Goal: Task Accomplishment & Management: Use online tool/utility

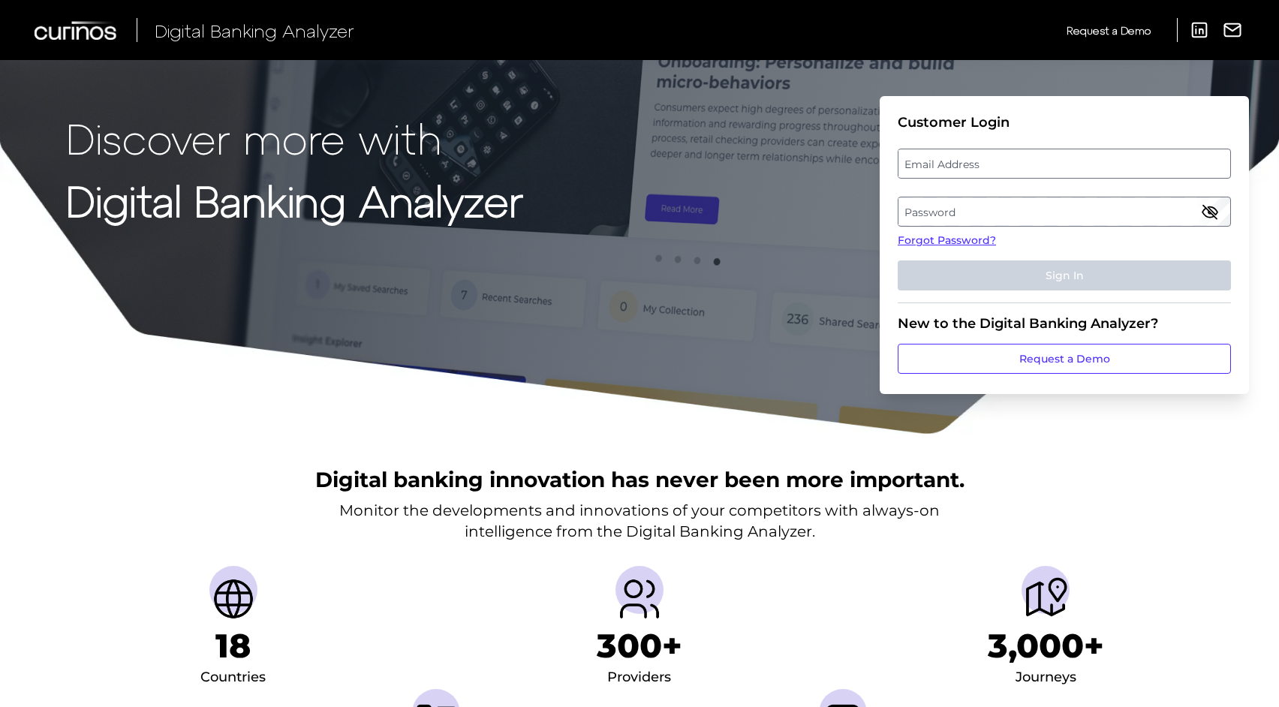
click at [970, 169] on label "Email Address" at bounding box center [1064, 163] width 331 height 27
click at [970, 169] on input "email" at bounding box center [1064, 164] width 333 height 30
type input "j"
click at [930, 166] on label "Email Address" at bounding box center [1064, 163] width 331 height 27
click at [930, 166] on input "email" at bounding box center [1064, 164] width 333 height 30
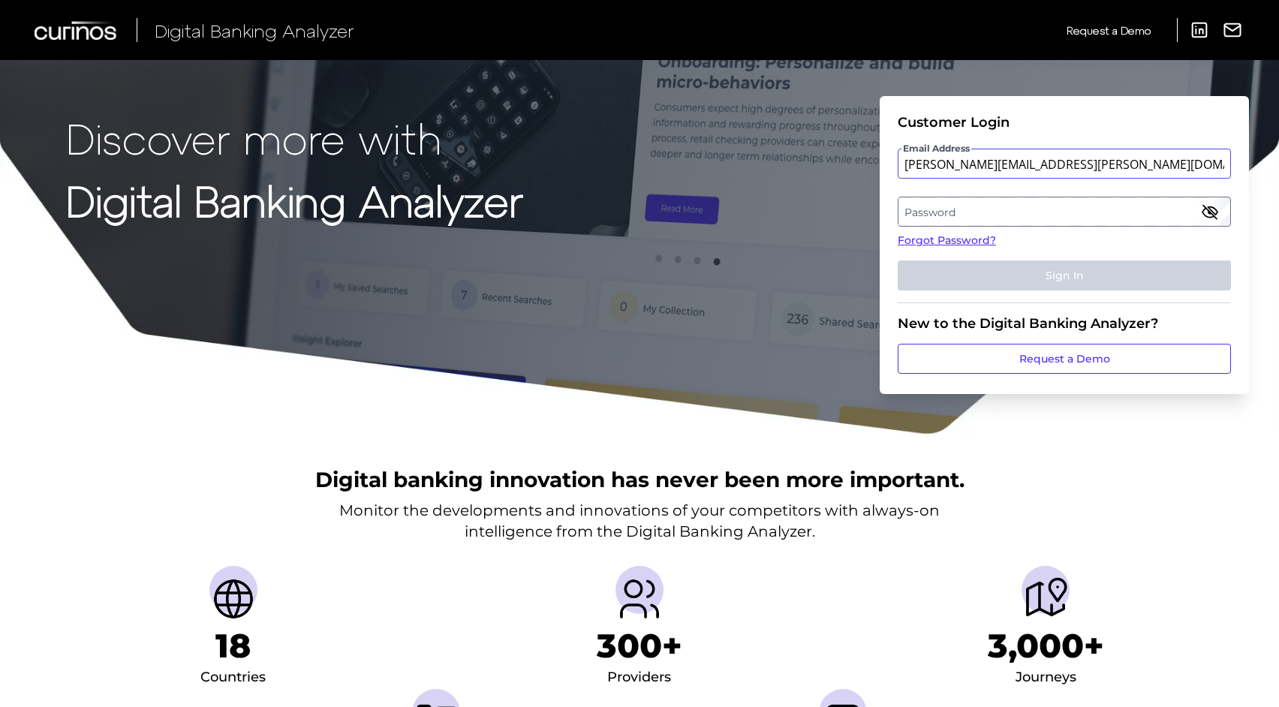
type input "[PERSON_NAME][EMAIL_ADDRESS][PERSON_NAME][DOMAIN_NAME]"
click at [985, 214] on label "Password" at bounding box center [1064, 211] width 331 height 27
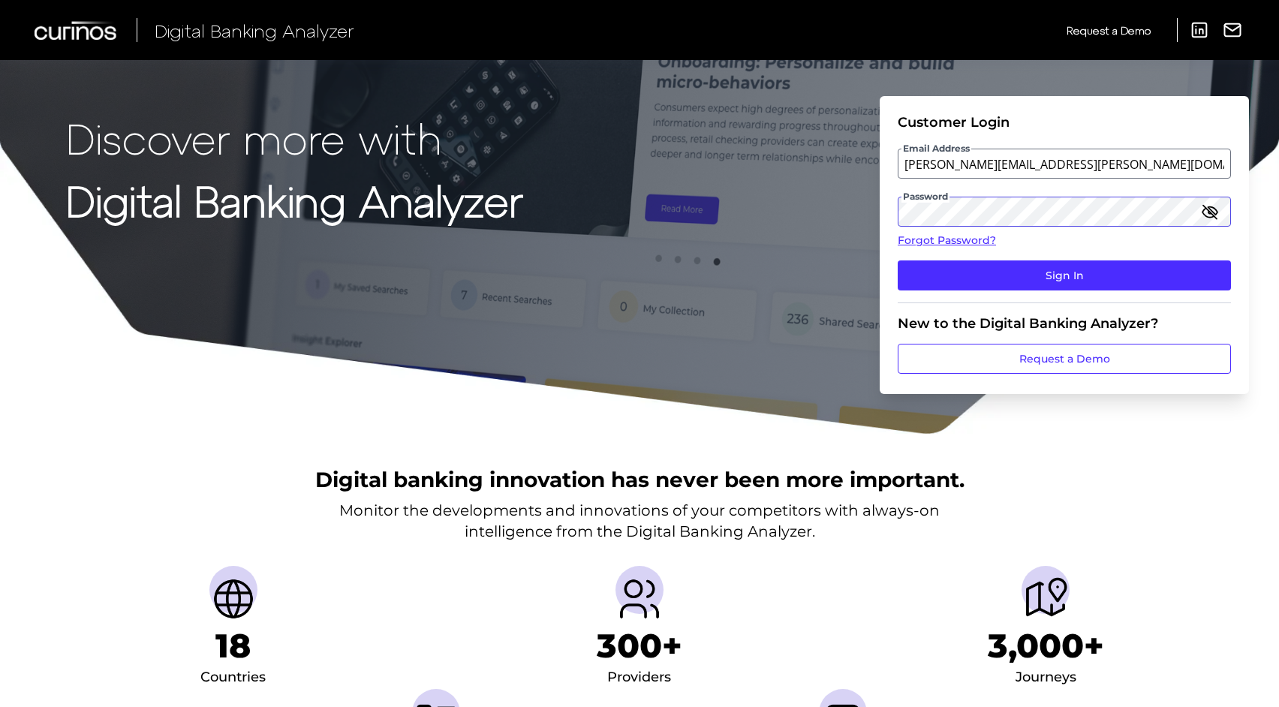
click at [898, 261] on button "Sign In" at bounding box center [1064, 276] width 333 height 30
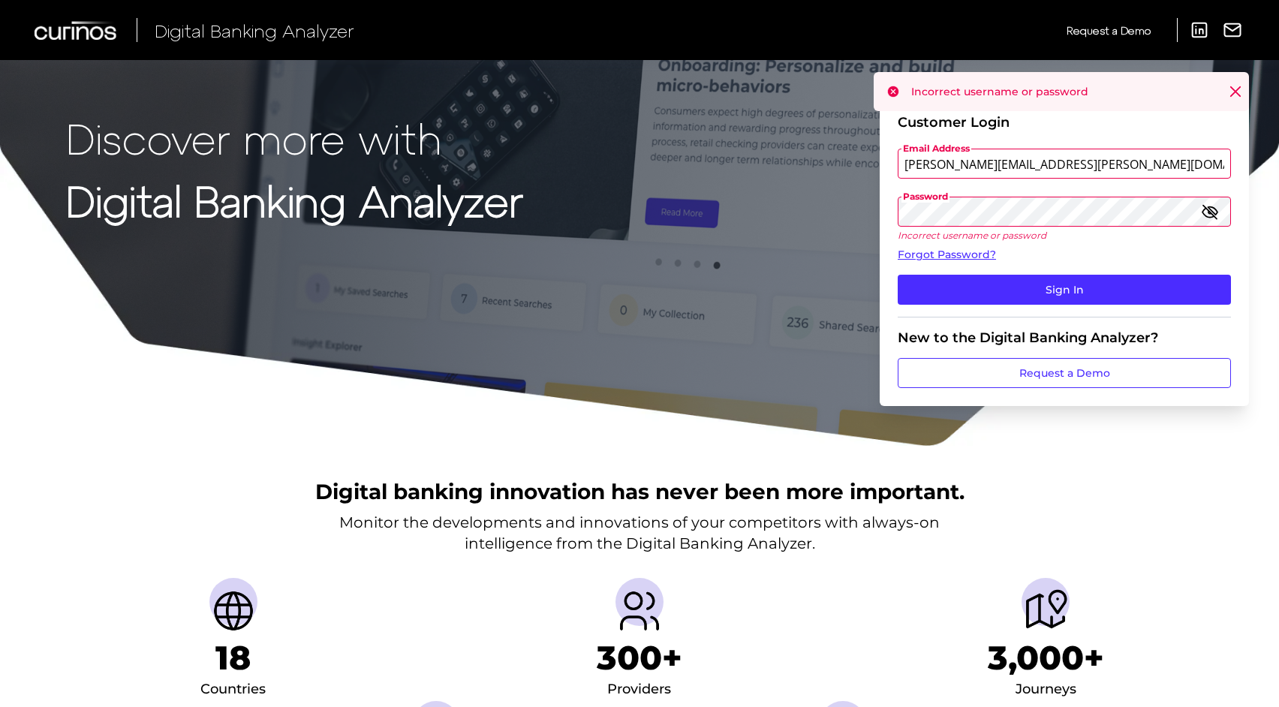
click at [1211, 209] on icon "button" at bounding box center [1210, 211] width 15 height 11
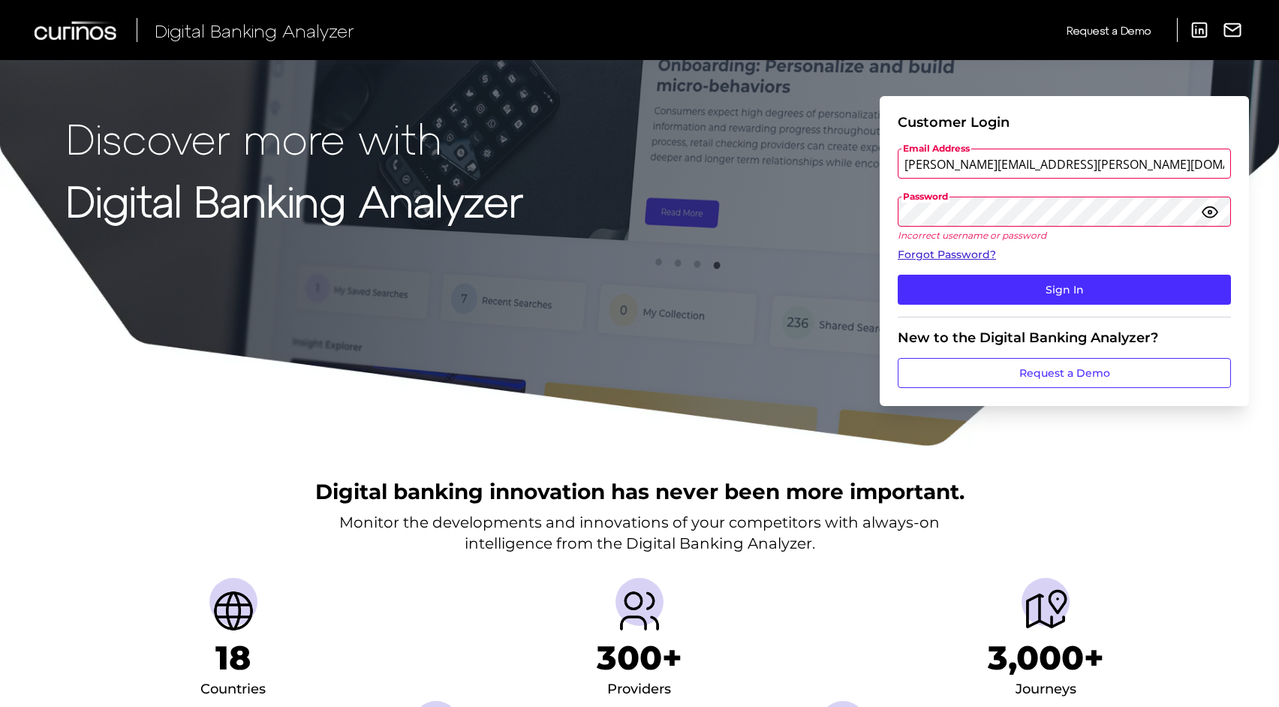
click at [916, 251] on link "Forgot Password?" at bounding box center [1064, 255] width 333 height 16
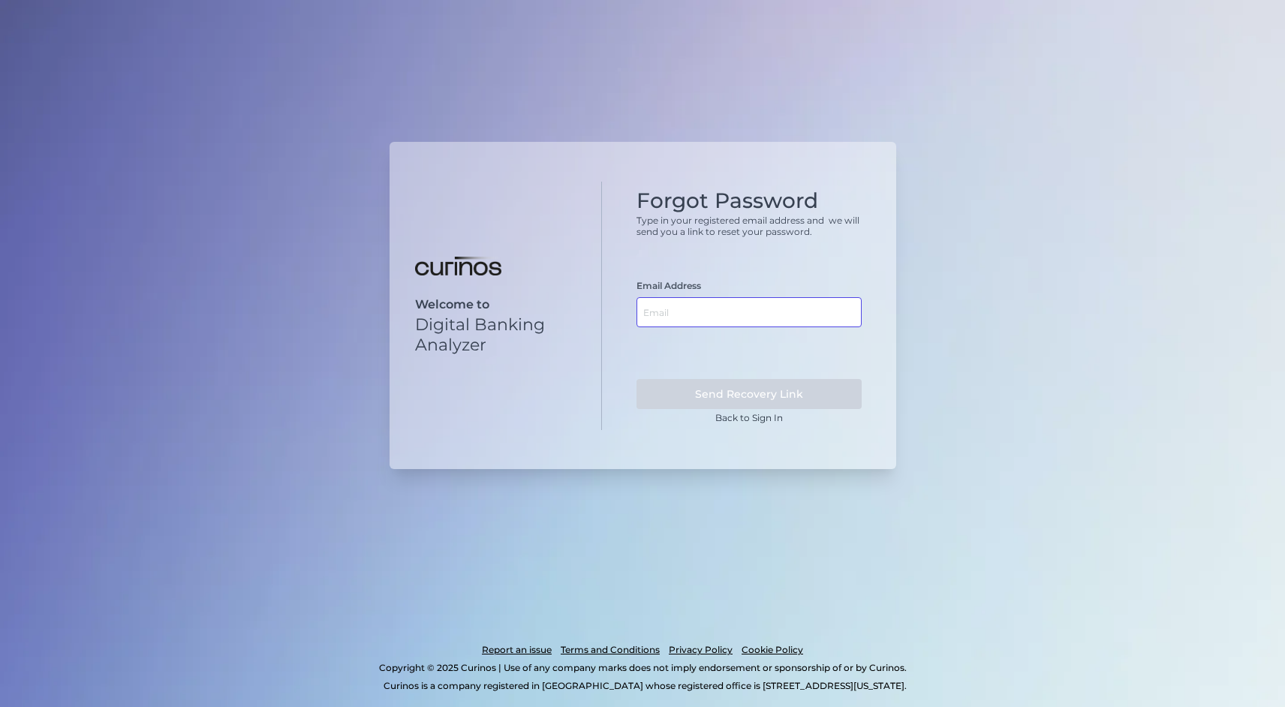
click at [676, 312] on input "text" at bounding box center [749, 312] width 225 height 30
type input "[PERSON_NAME][EMAIL_ADDRESS][PERSON_NAME][DOMAIN_NAME]"
click at [674, 390] on button "Send Recovery Link" at bounding box center [749, 394] width 225 height 30
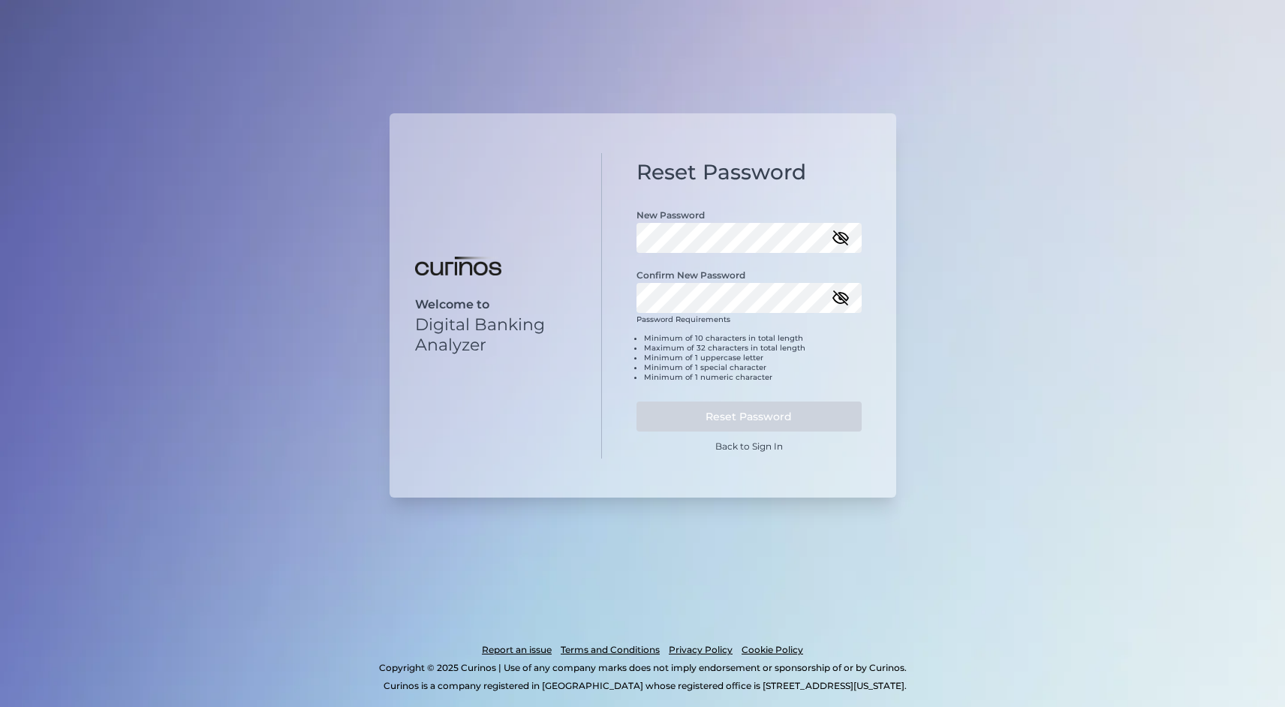
click at [836, 240] on icon "button" at bounding box center [841, 238] width 18 height 18
click at [720, 423] on button "Reset Password" at bounding box center [749, 417] width 225 height 30
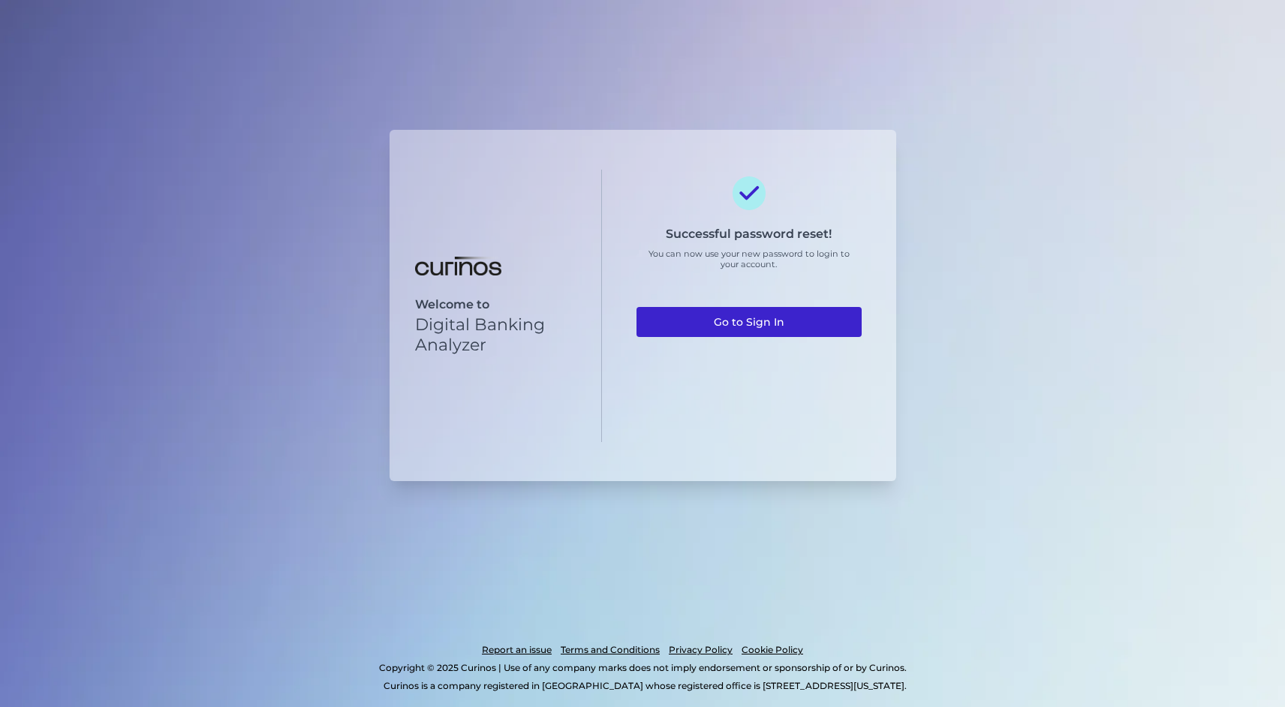
click at [746, 324] on link "Go to Sign In" at bounding box center [749, 322] width 225 height 30
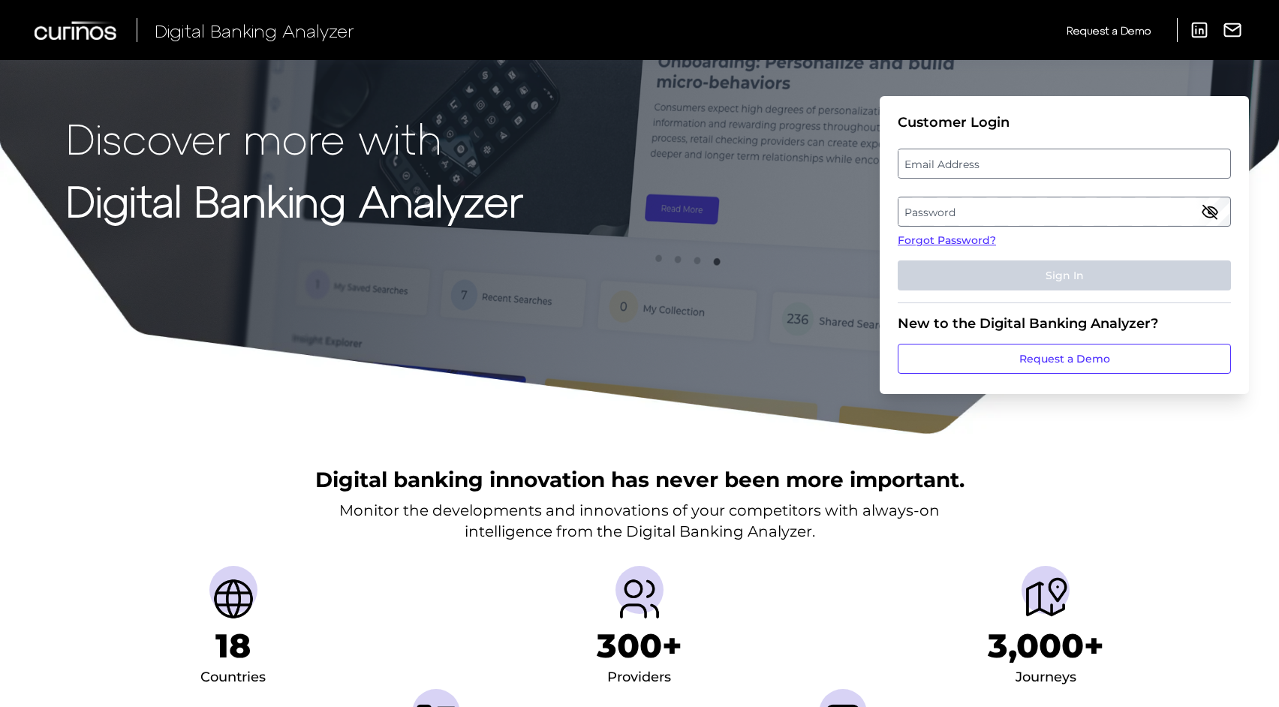
click at [942, 164] on label "Email Address" at bounding box center [1064, 163] width 331 height 27
click at [942, 164] on input "email" at bounding box center [1064, 164] width 333 height 30
type input "[PERSON_NAME][EMAIL_ADDRESS][PERSON_NAME][DOMAIN_NAME]"
click at [942, 218] on label "Password" at bounding box center [1064, 211] width 331 height 27
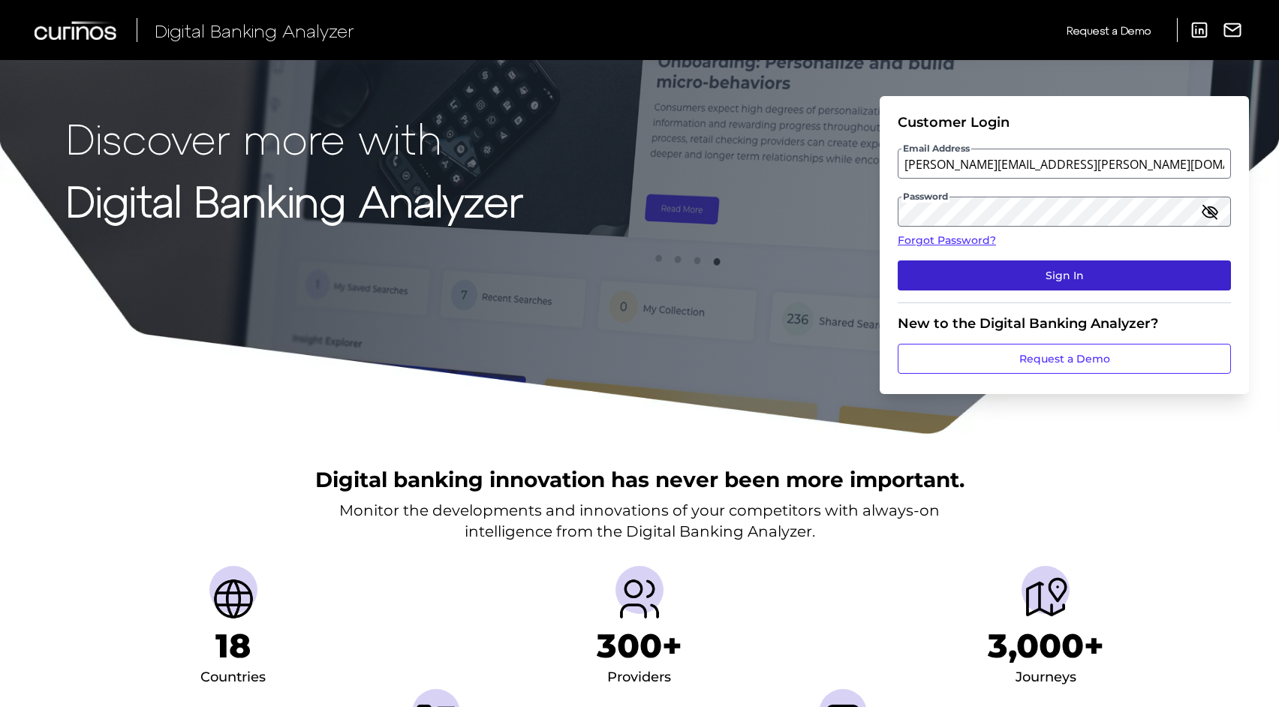
click at [1040, 267] on button "Sign In" at bounding box center [1064, 276] width 333 height 30
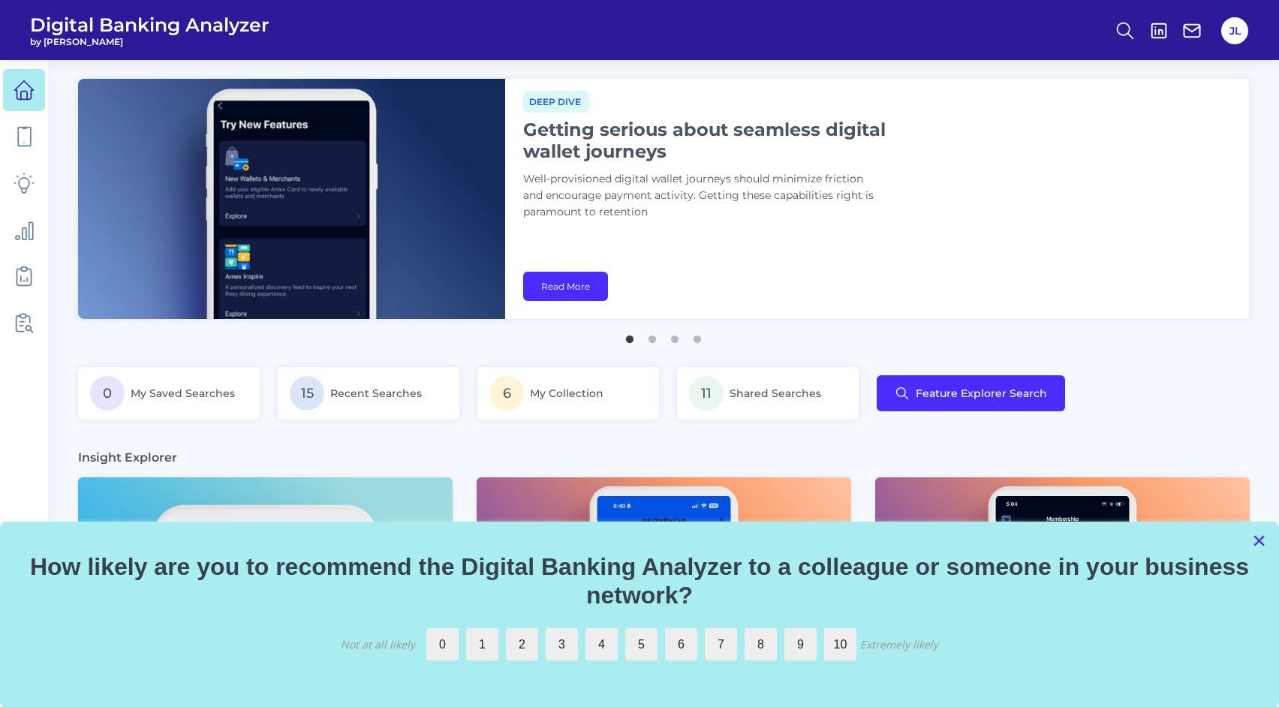
click at [1260, 544] on button "×" at bounding box center [1259, 541] width 14 height 24
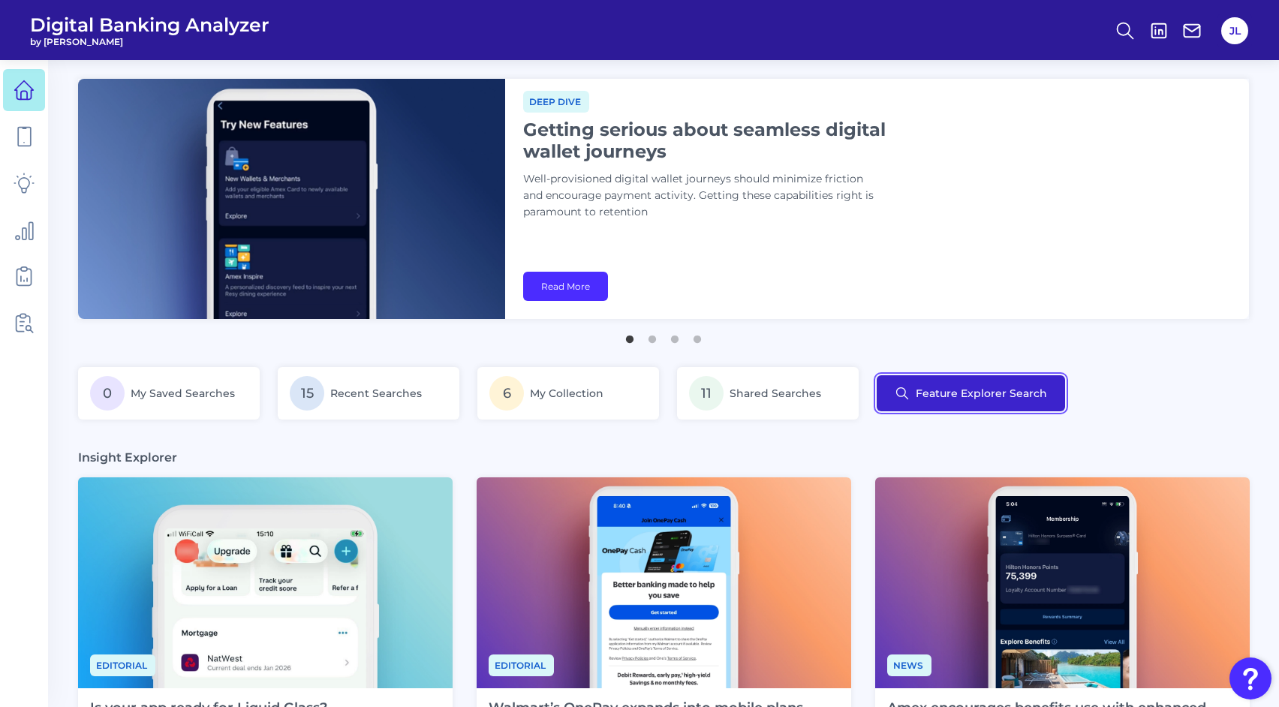
click at [982, 402] on button "Feature Explorer Search" at bounding box center [971, 393] width 188 height 36
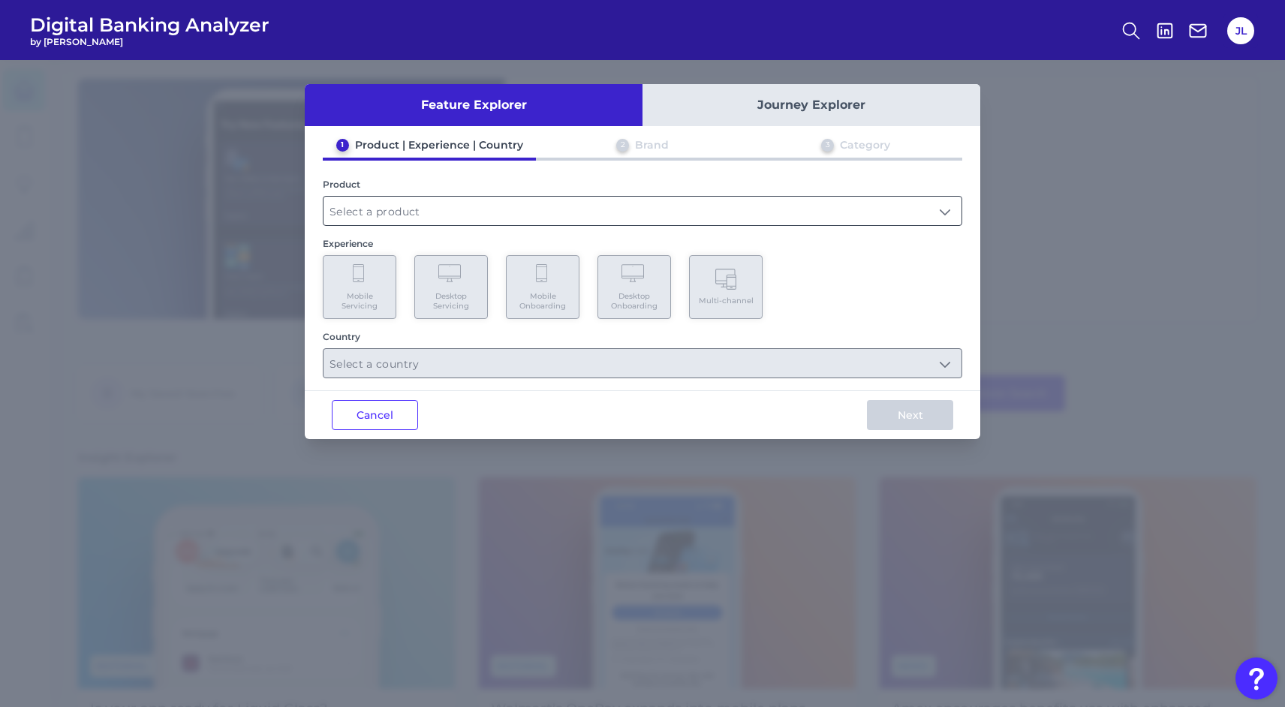
click at [456, 201] on input "text" at bounding box center [643, 211] width 638 height 29
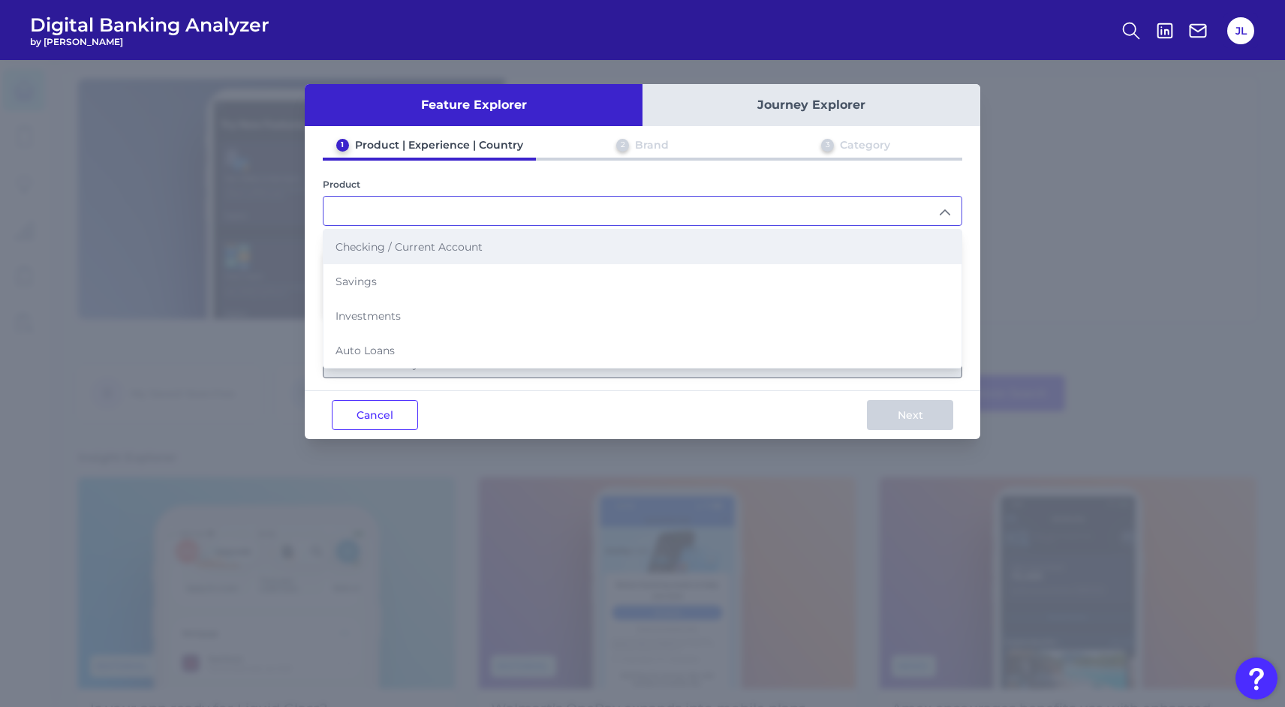
click at [445, 243] on span "Checking / Current Account" at bounding box center [409, 247] width 147 height 14
type input "Checking / Current Account"
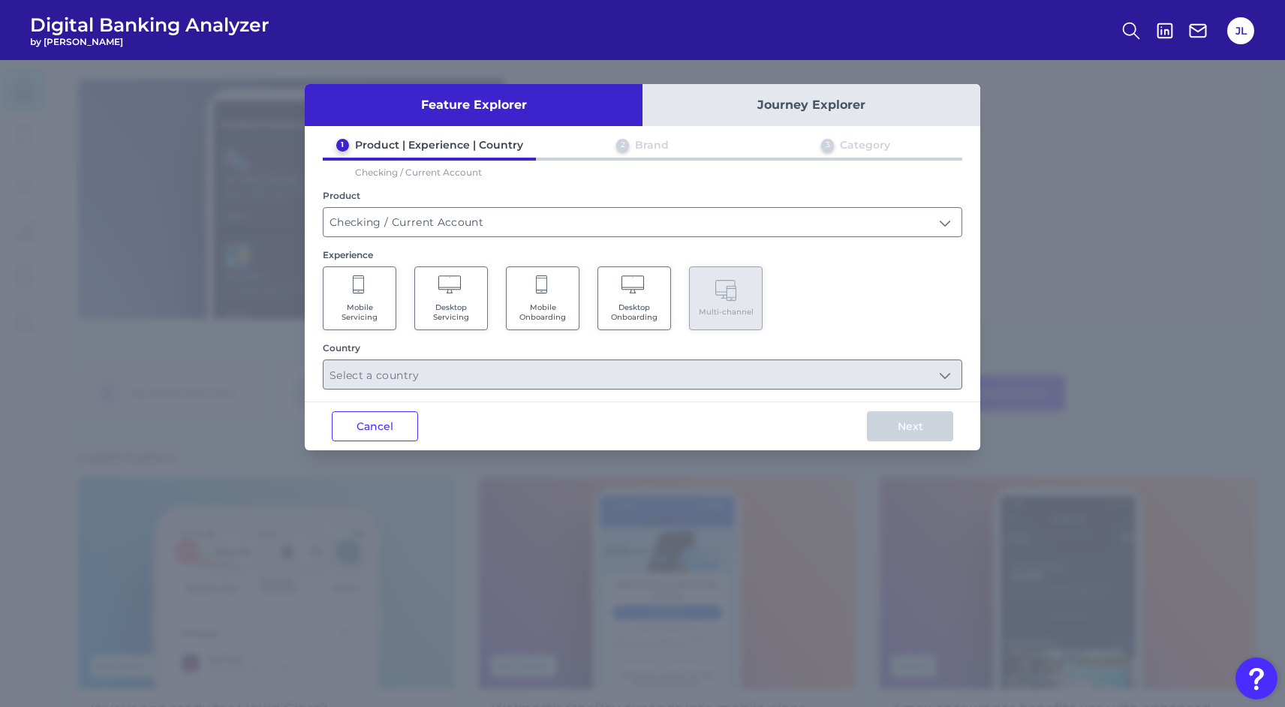
click at [558, 312] on span "Mobile Onboarding" at bounding box center [542, 313] width 57 height 20
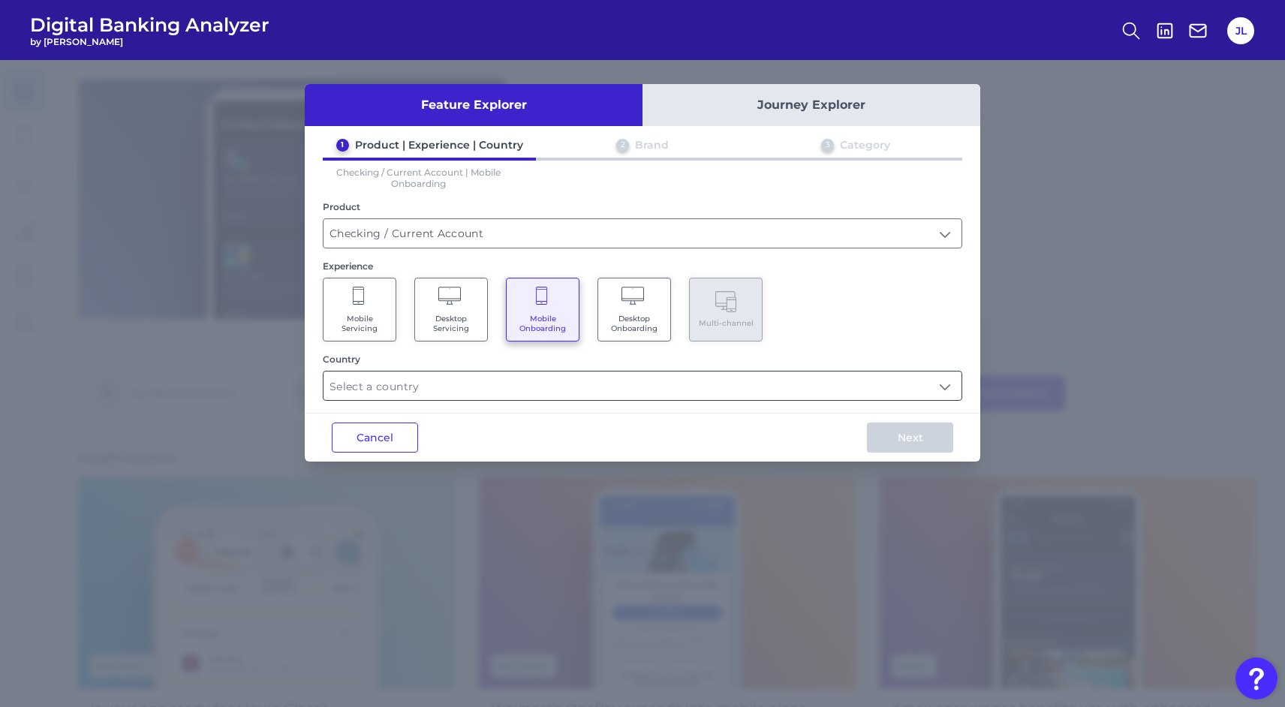
click at [527, 389] on input "text" at bounding box center [643, 386] width 638 height 29
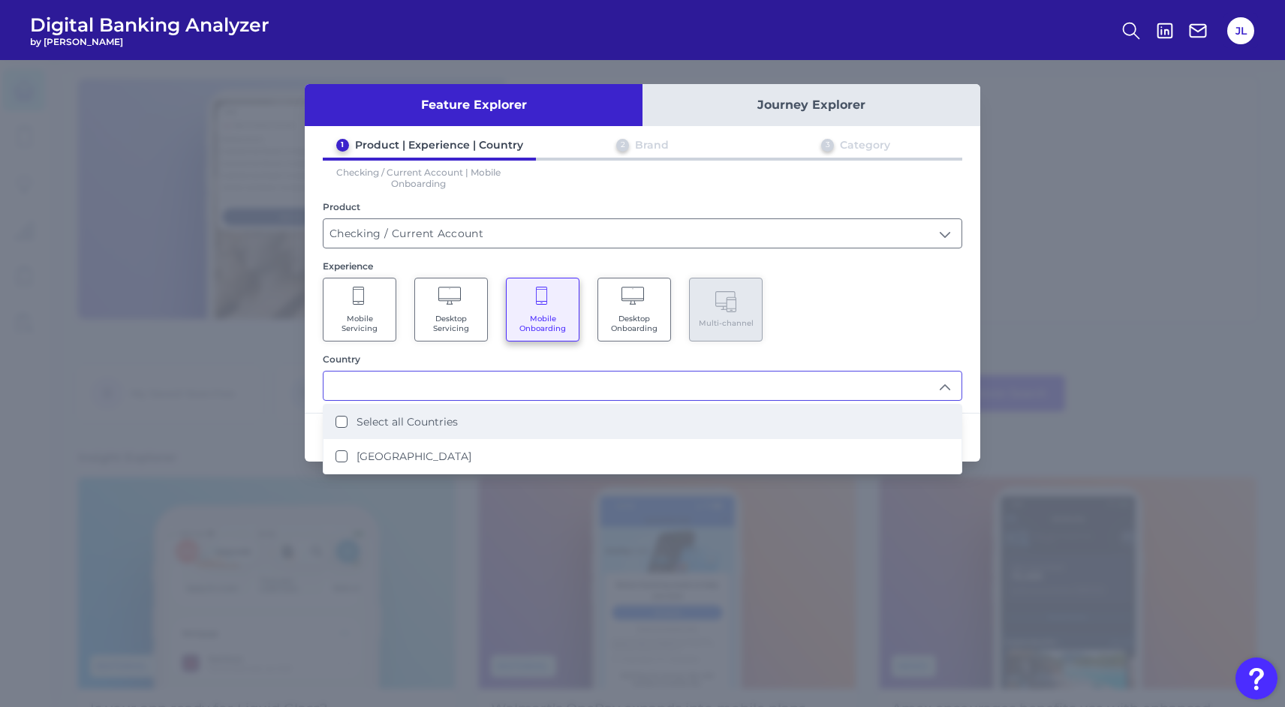
click at [515, 423] on li "Select all Countries" at bounding box center [643, 422] width 638 height 35
type input "Select all Countries"
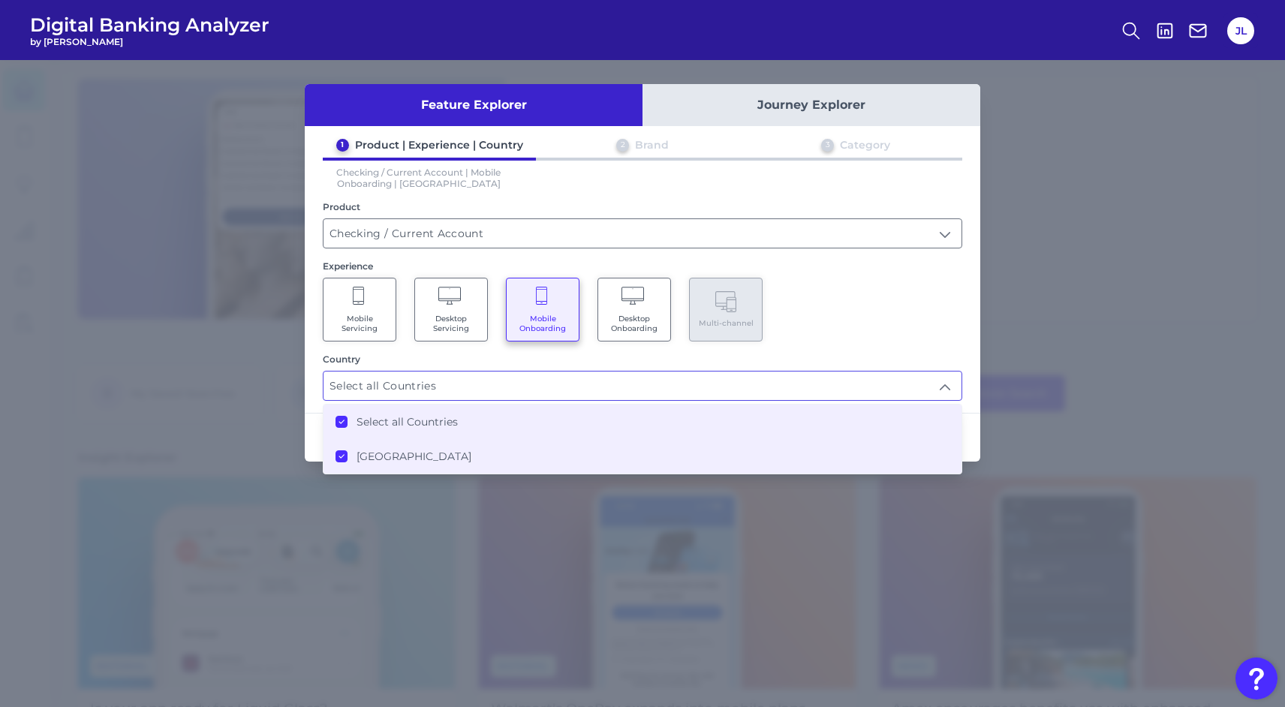
click at [914, 318] on div "Mobile Servicing Desktop Servicing Mobile Onboarding Desktop Onboarding Multi-c…" at bounding box center [643, 310] width 640 height 64
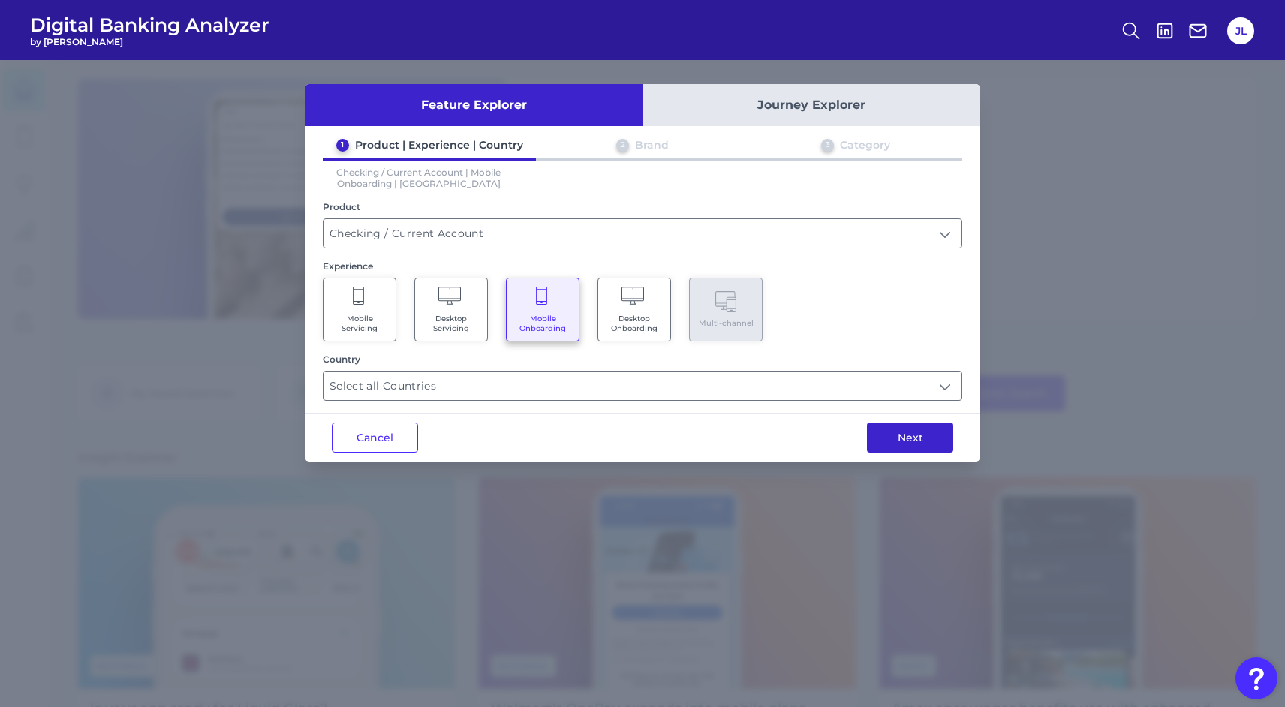
click at [911, 433] on button "Next" at bounding box center [910, 438] width 86 height 30
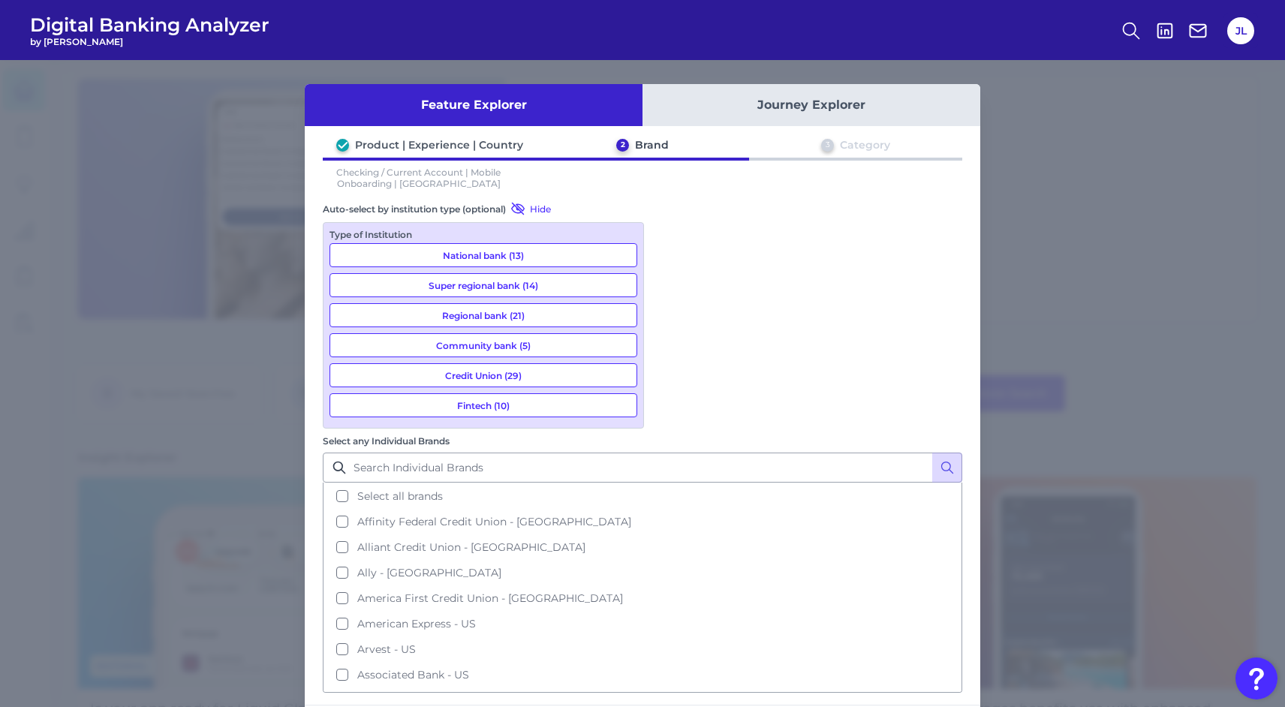
click at [499, 405] on button "Fintech (10)" at bounding box center [484, 405] width 308 height 24
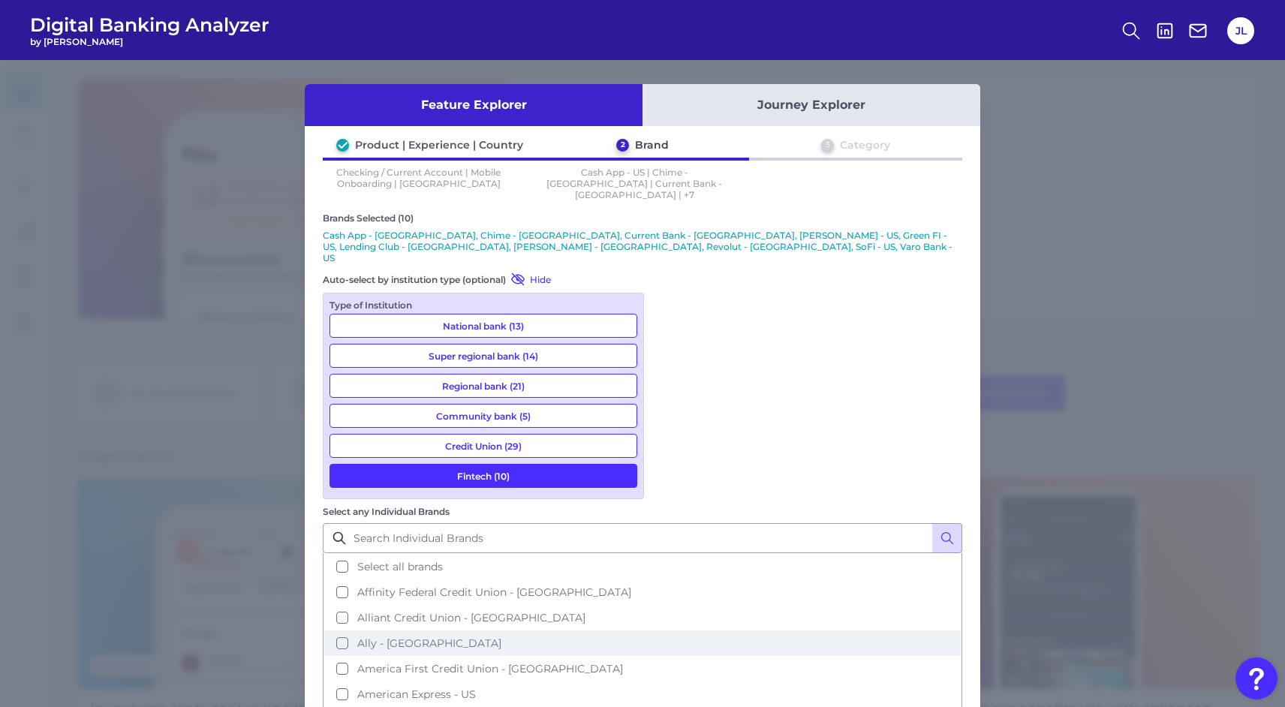
click at [502, 637] on span "Ally - US" at bounding box center [429, 644] width 144 height 14
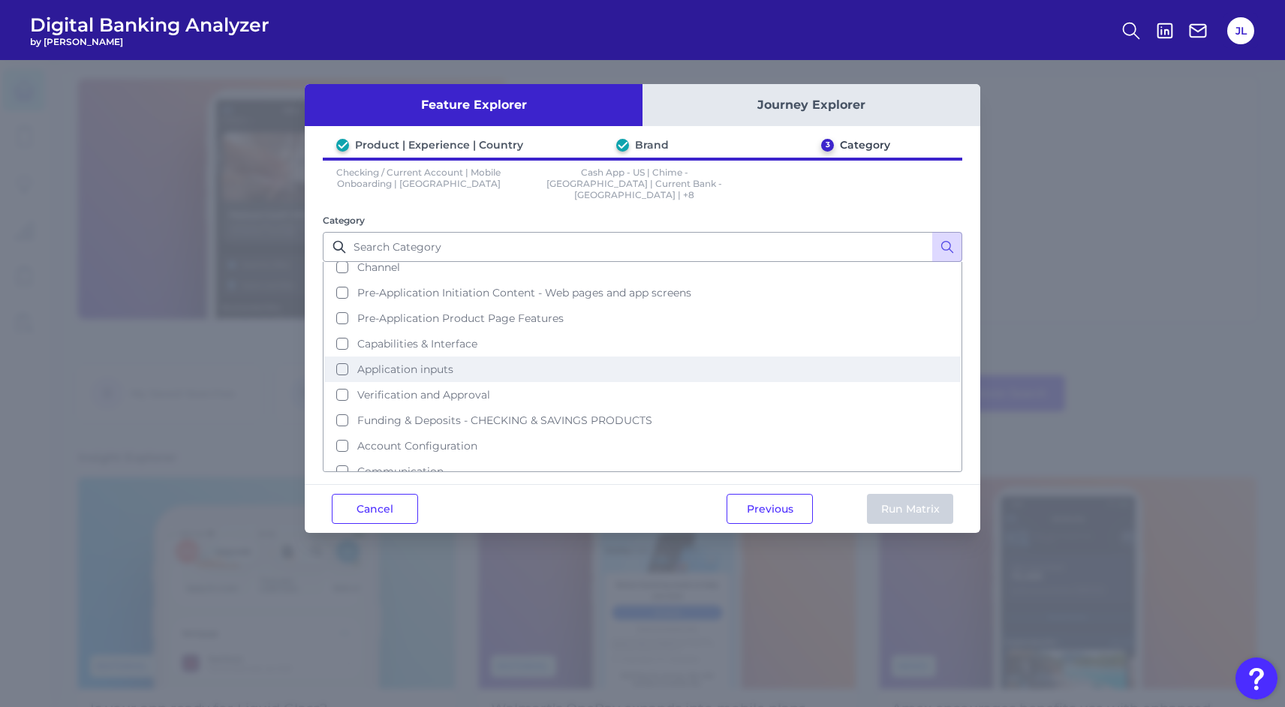
scroll to position [40, 0]
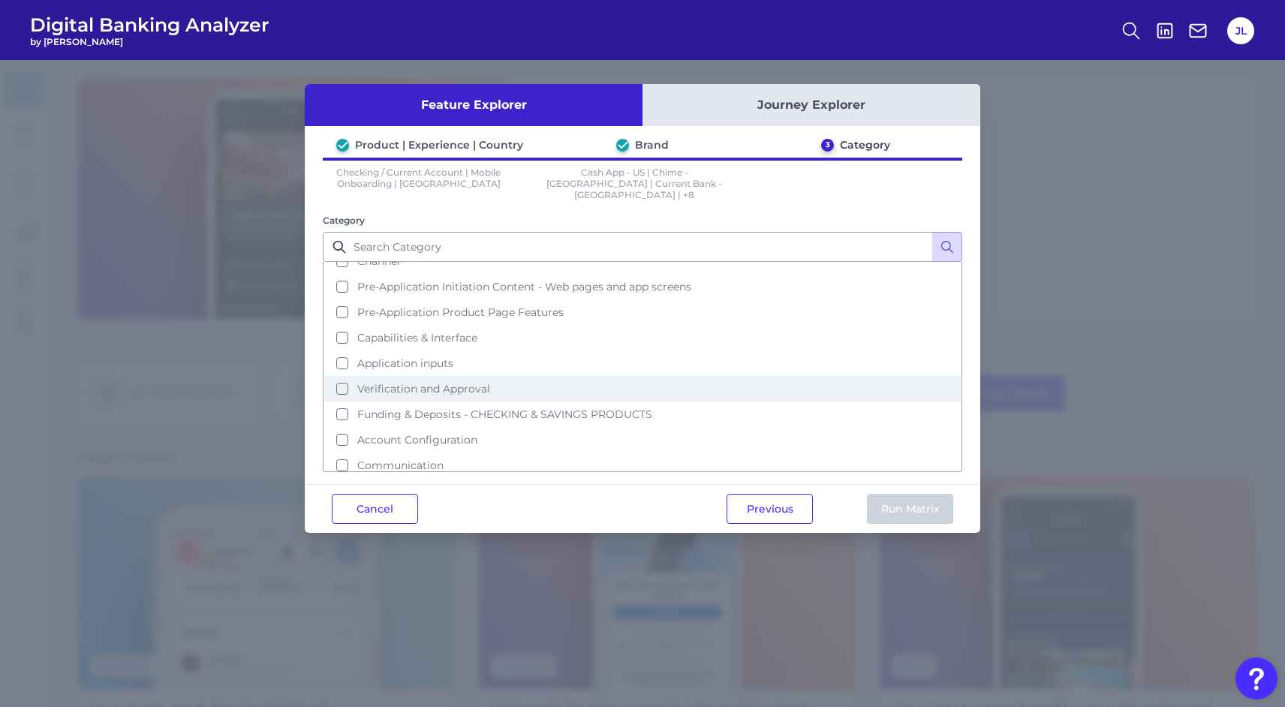
click at [593, 376] on button "Verification and Approval" at bounding box center [642, 389] width 637 height 26
click at [900, 496] on button "Run Matrix" at bounding box center [910, 509] width 86 height 30
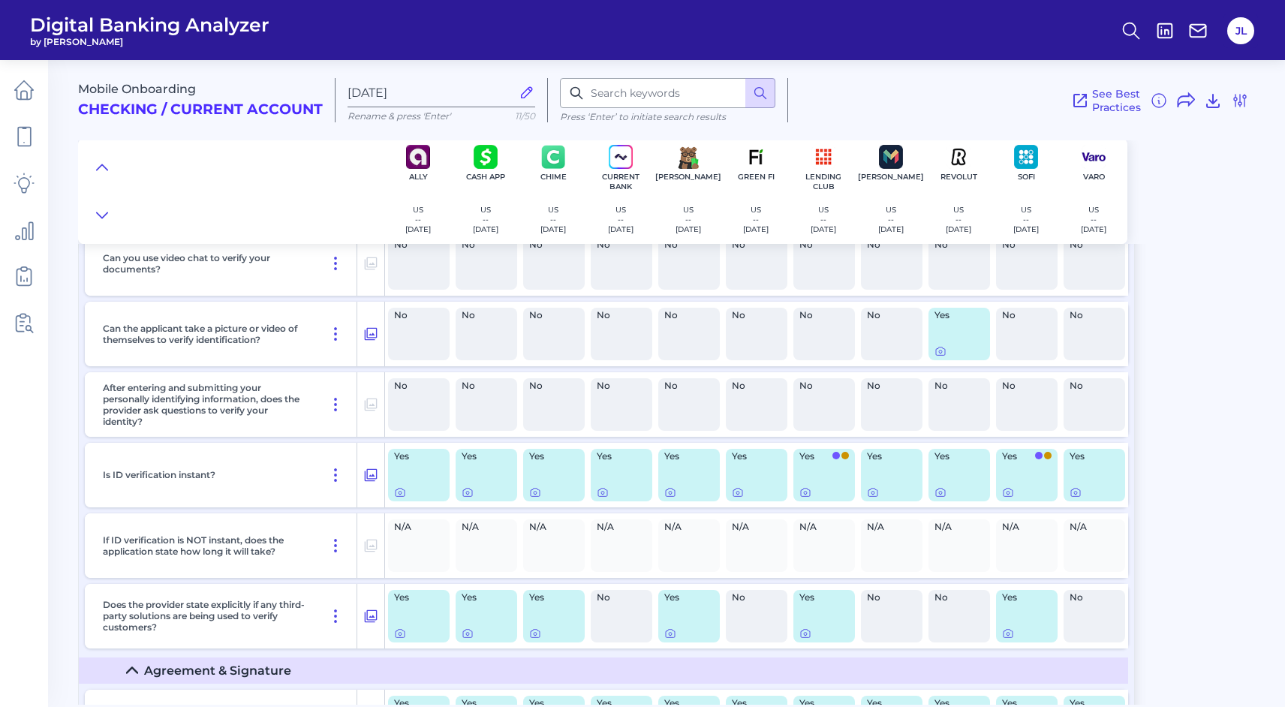
scroll to position [786, 0]
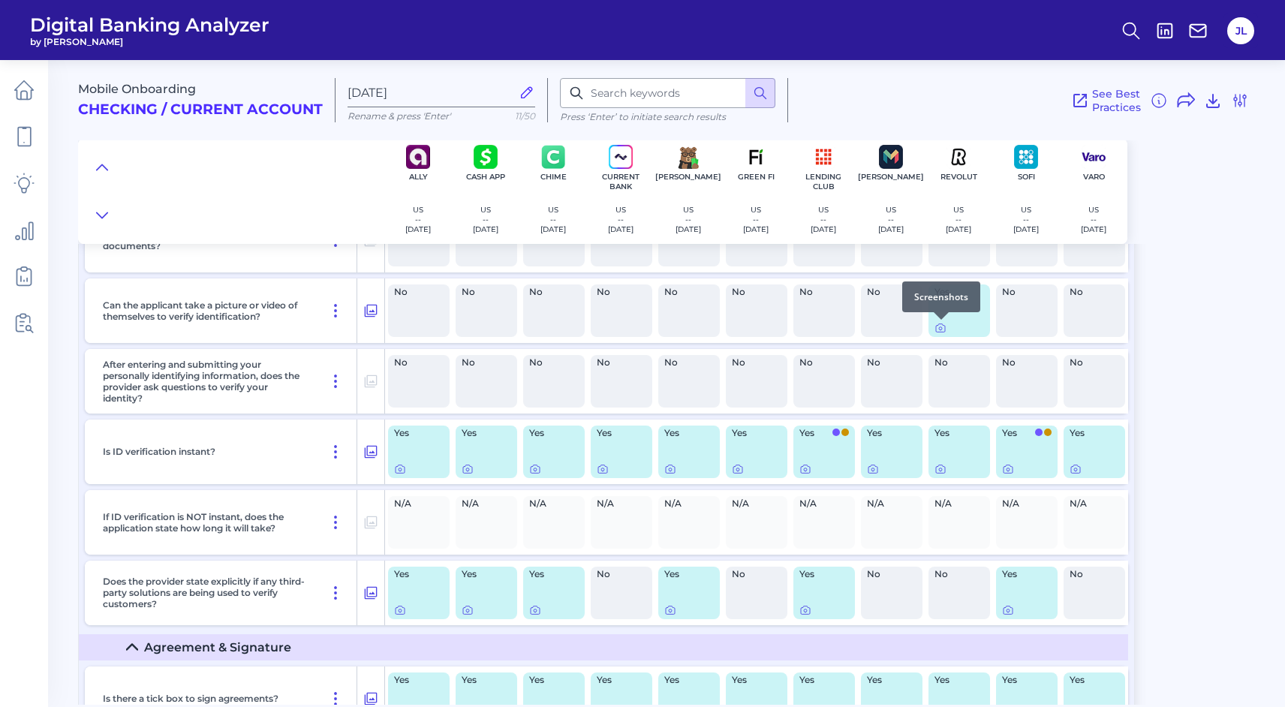
click at [936, 326] on div at bounding box center [941, 319] width 15 height 15
click at [940, 330] on icon at bounding box center [941, 328] width 12 height 12
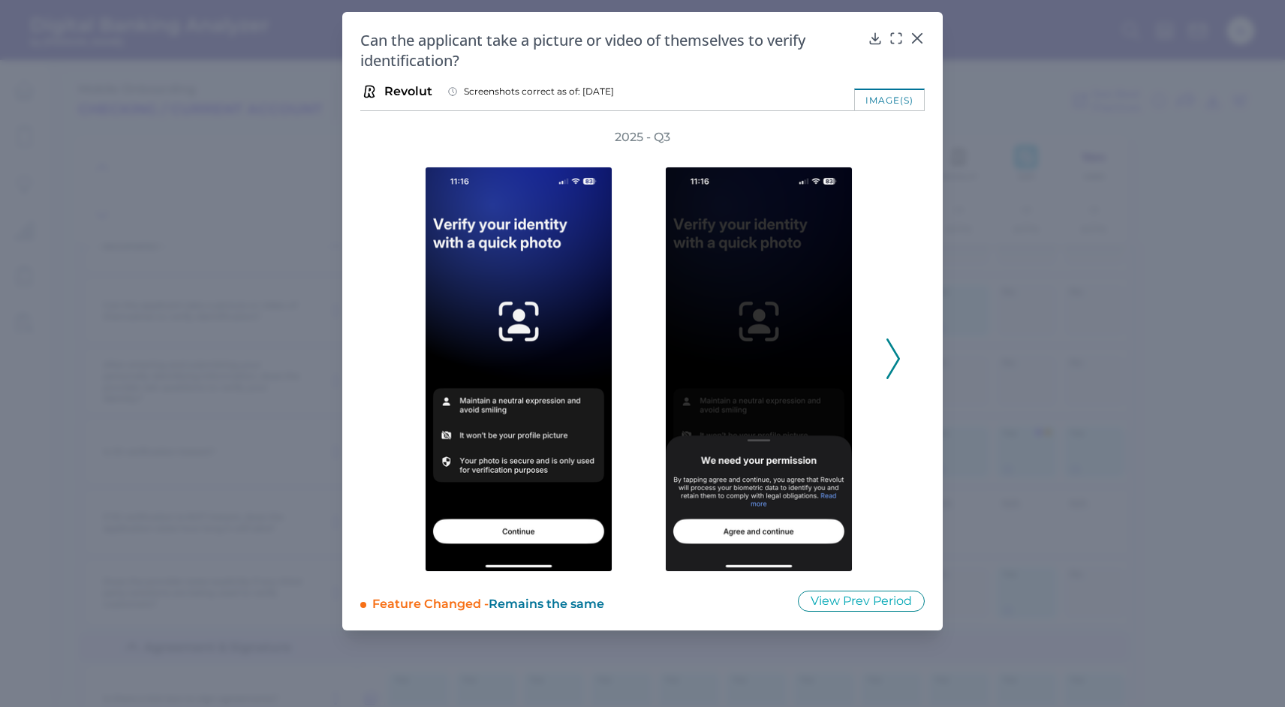
click at [894, 354] on icon at bounding box center [894, 359] width 14 height 41
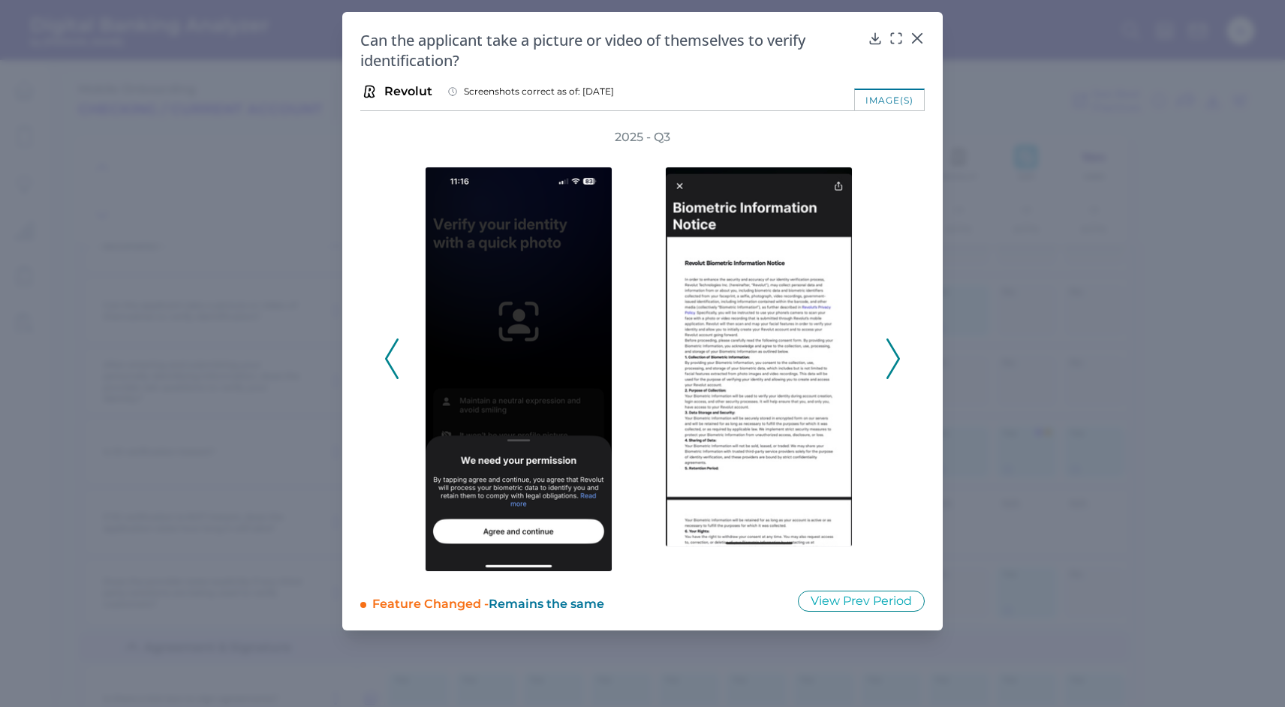
click at [894, 354] on icon at bounding box center [894, 359] width 14 height 41
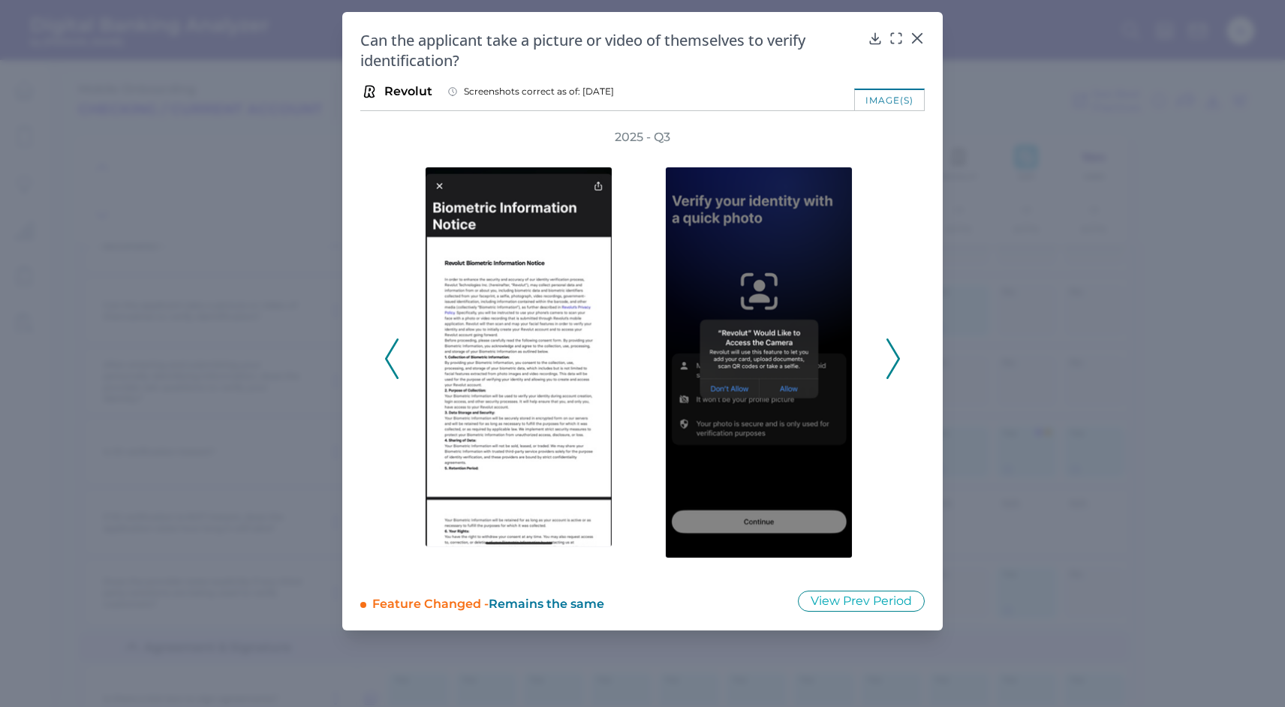
click at [894, 354] on icon at bounding box center [894, 359] width 14 height 41
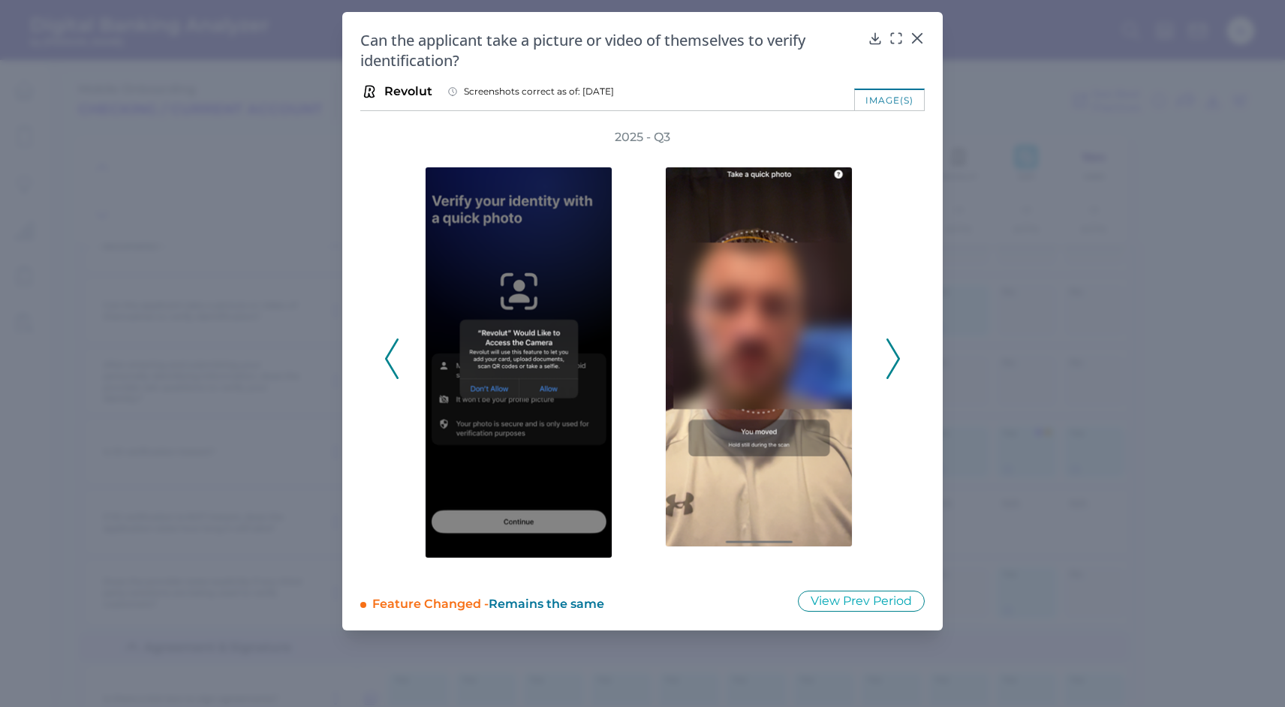
click at [894, 354] on icon at bounding box center [894, 359] width 14 height 41
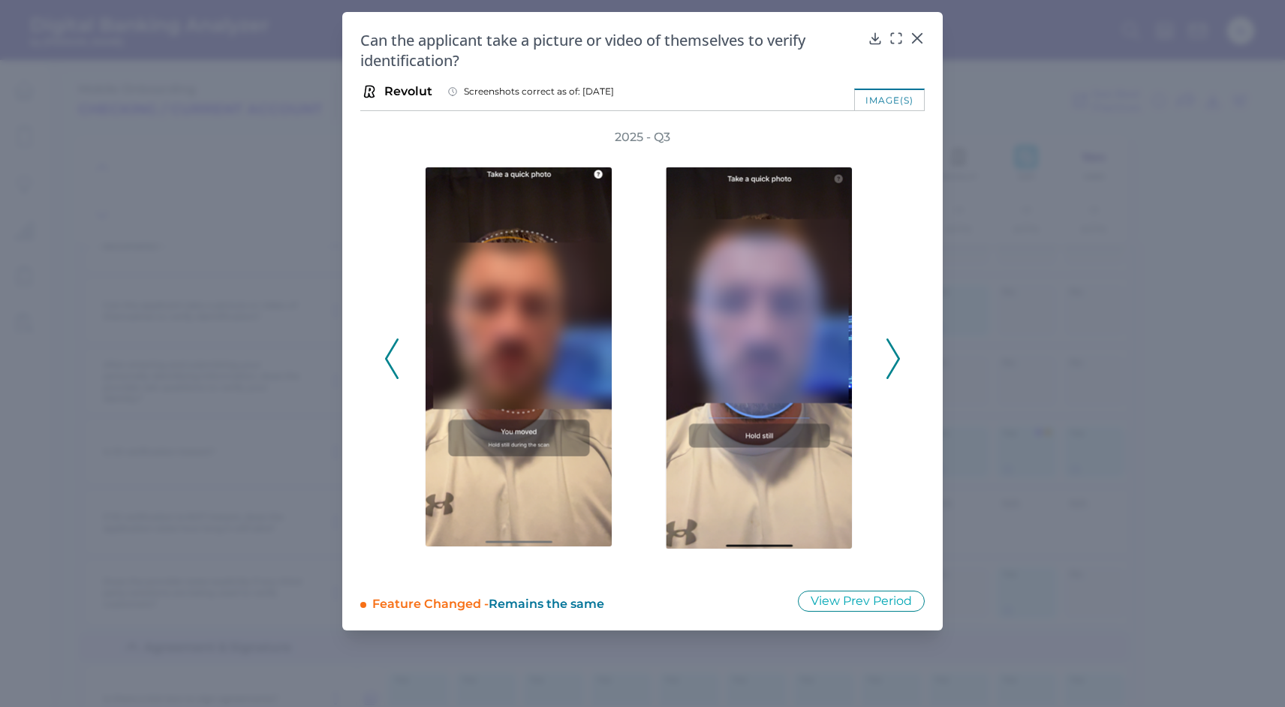
click at [894, 354] on icon at bounding box center [894, 359] width 14 height 41
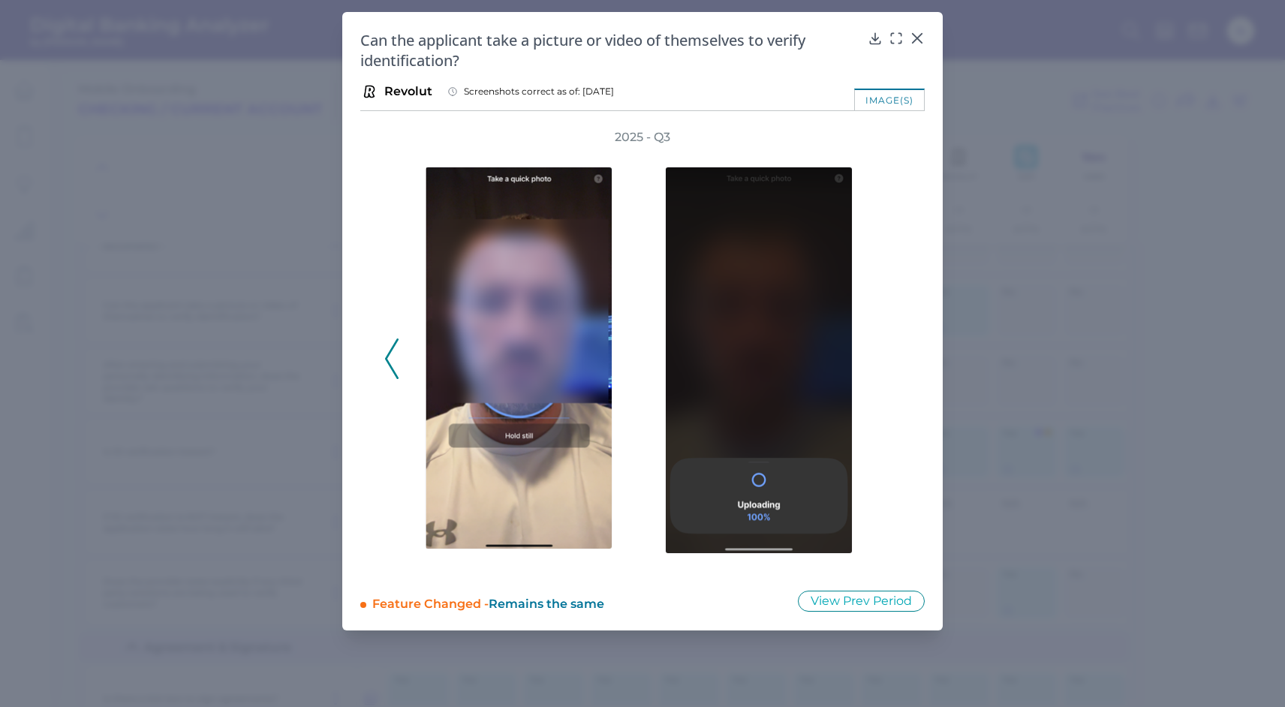
click at [894, 354] on div "2025 - Q3" at bounding box center [642, 350] width 517 height 443
click at [912, 35] on icon at bounding box center [917, 38] width 15 height 15
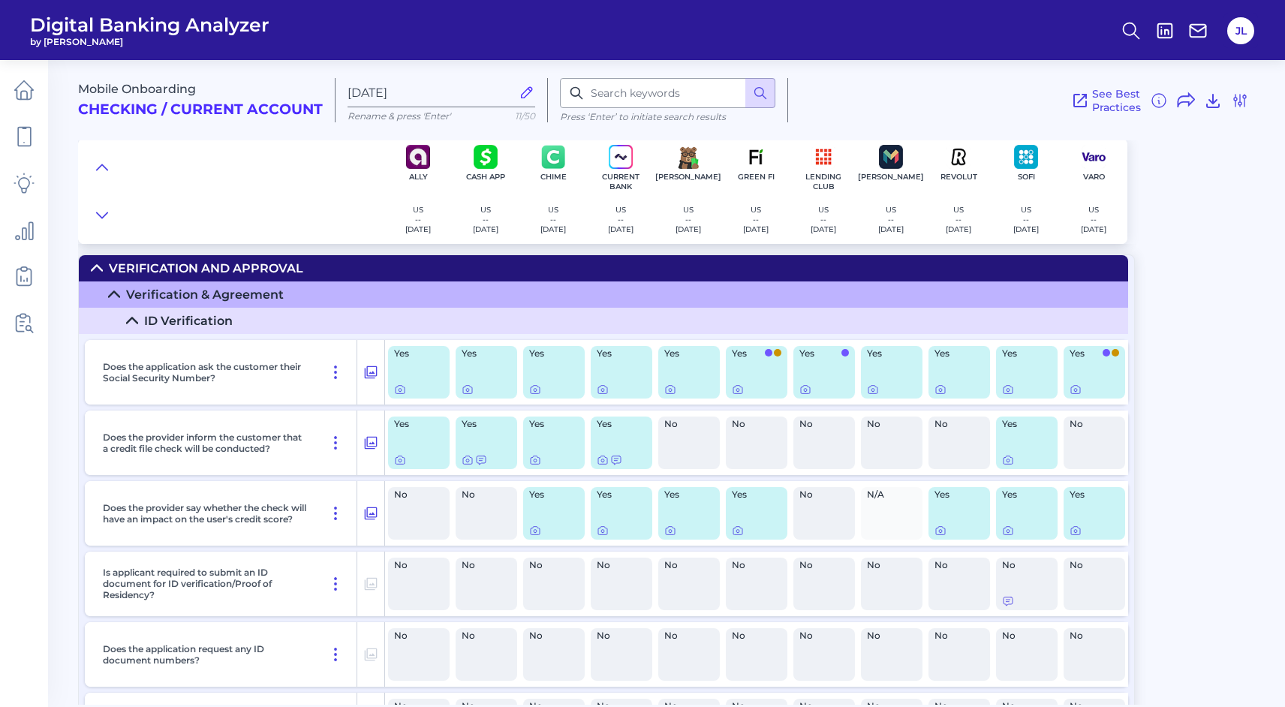
scroll to position [88, 0]
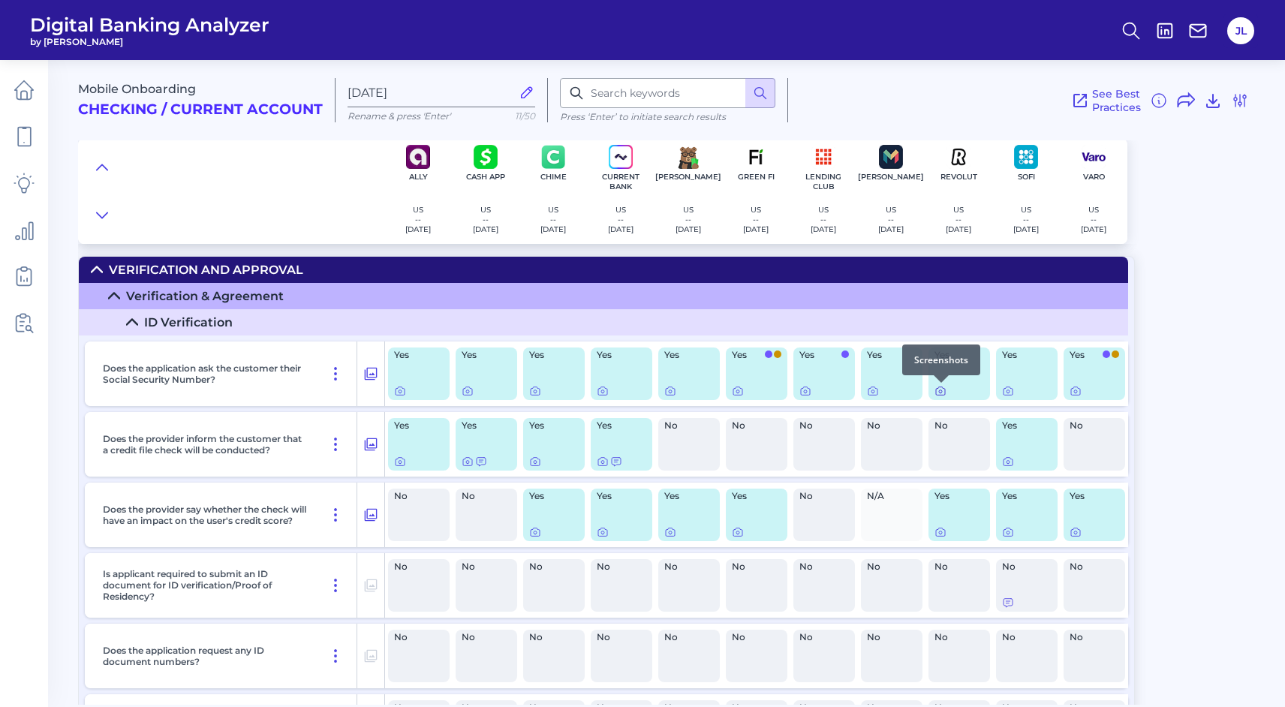
click at [942, 390] on icon at bounding box center [941, 391] width 12 height 12
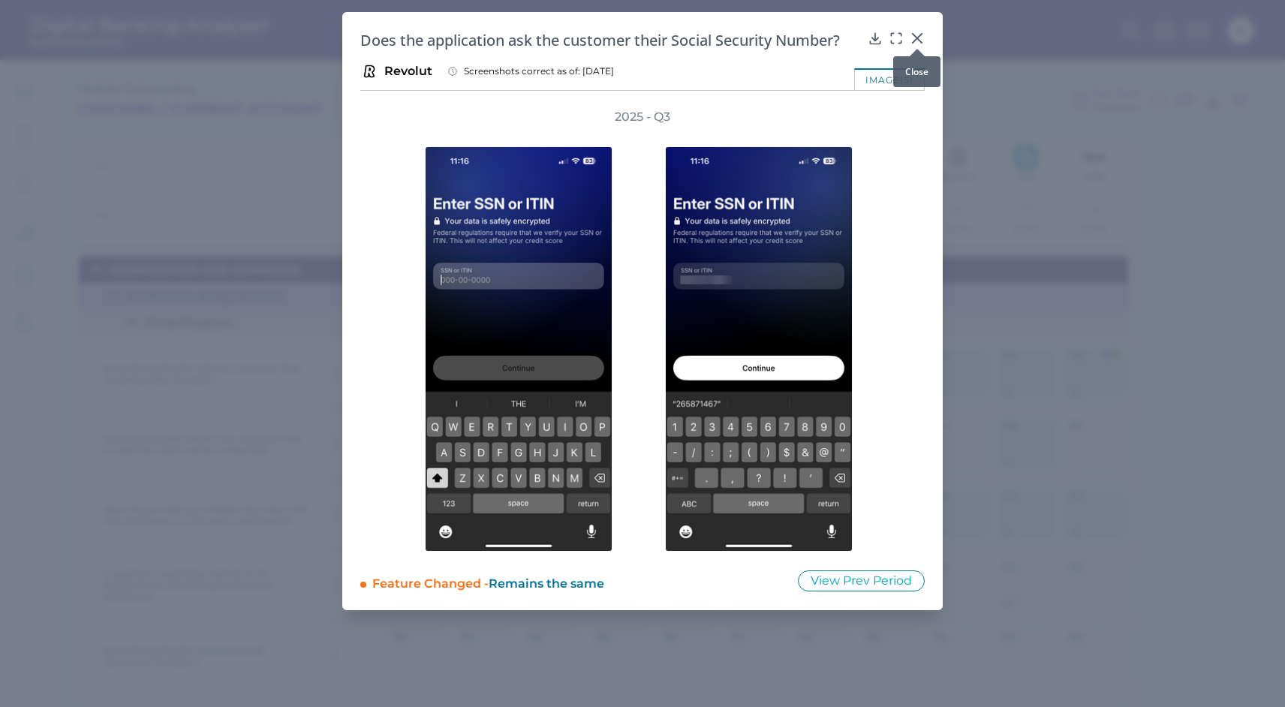
click at [914, 43] on div at bounding box center [917, 48] width 15 height 15
click at [916, 36] on icon at bounding box center [917, 38] width 9 height 9
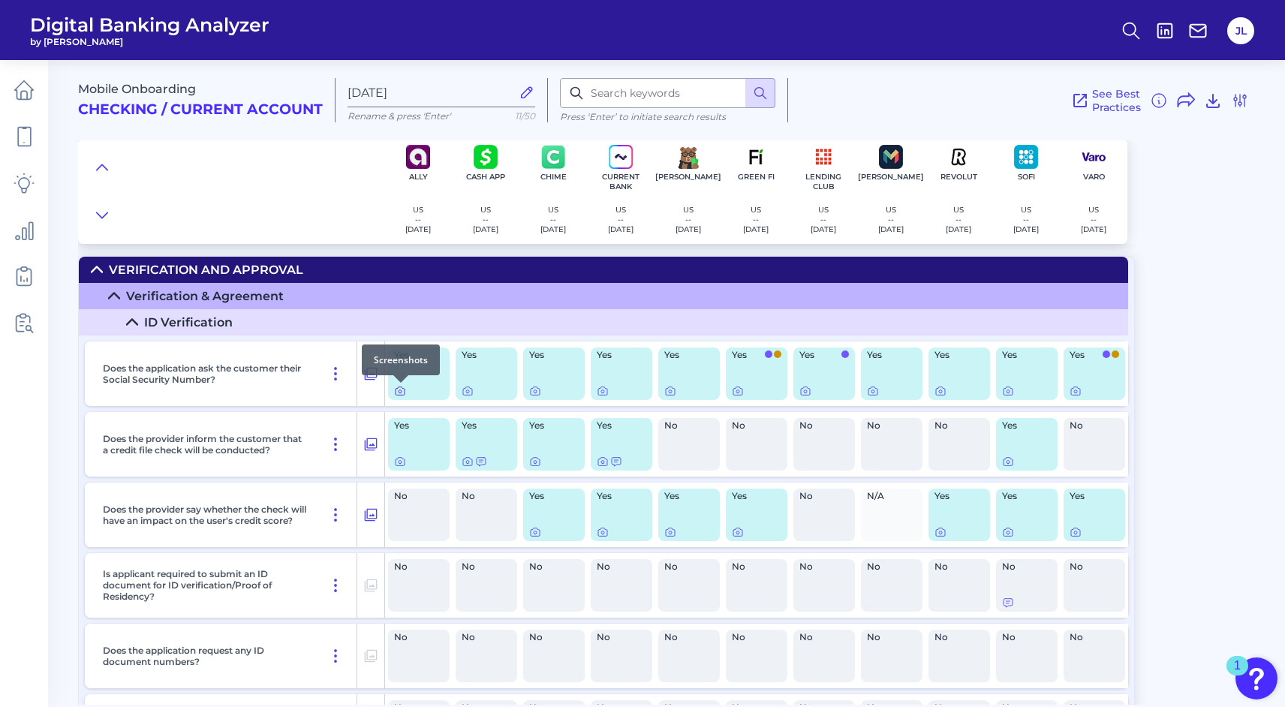
click at [396, 392] on icon at bounding box center [400, 391] width 9 height 8
